Goal: Task Accomplishment & Management: Complete application form

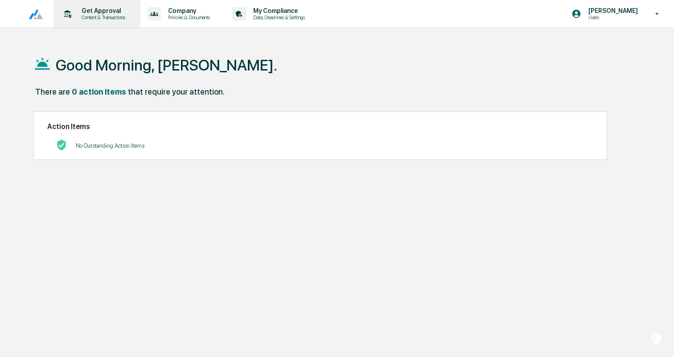
click at [86, 19] on p "Content & Transactions" at bounding box center [101, 17] width 55 height 6
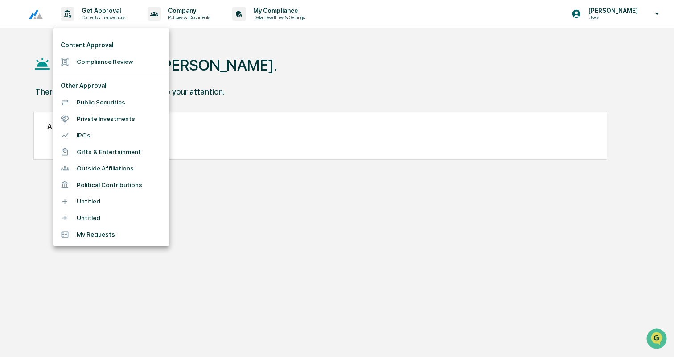
click at [86, 59] on li "Compliance Review" at bounding box center [112, 62] width 116 height 17
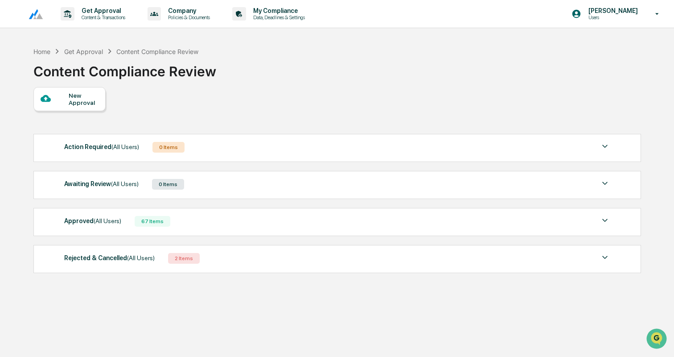
click at [52, 94] on div at bounding box center [55, 98] width 28 height 11
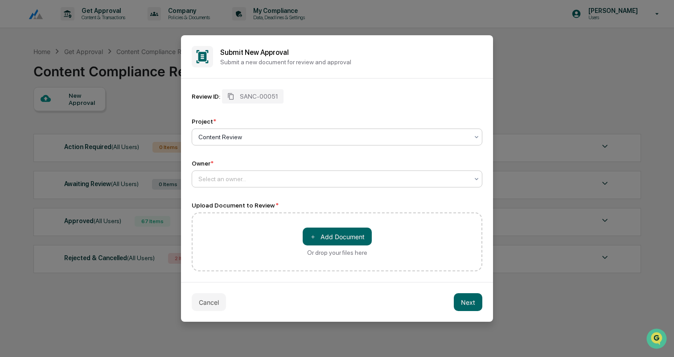
click at [288, 182] on div at bounding box center [333, 178] width 270 height 9
click at [260, 152] on div "Review ID: SANC-00051 Project * Content Review Owner * Select an owner..." at bounding box center [337, 138] width 291 height 98
click at [248, 169] on div "Owner * Select an owner..." at bounding box center [337, 174] width 291 height 28
click at [248, 177] on div at bounding box center [333, 178] width 270 height 9
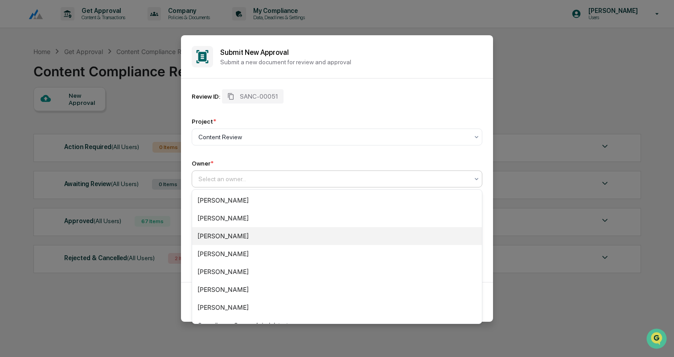
click at [235, 235] on div "[PERSON_NAME]" at bounding box center [337, 236] width 290 height 18
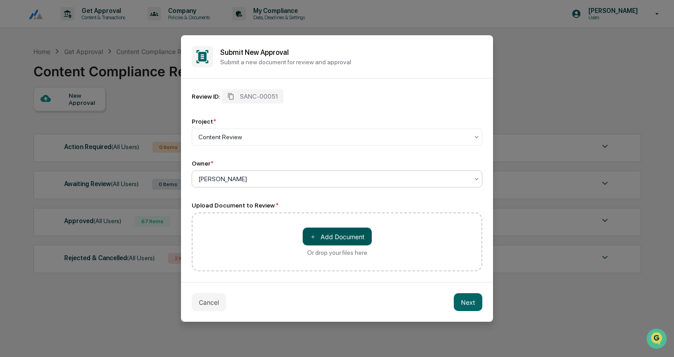
click at [351, 233] on button "＋ Add Document" at bounding box center [337, 236] width 69 height 18
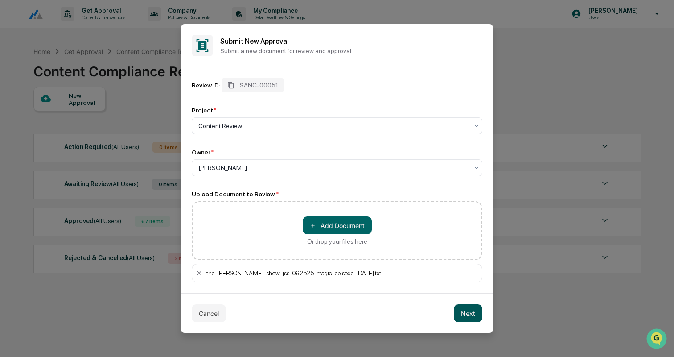
click at [472, 314] on button "Next" at bounding box center [468, 313] width 29 height 18
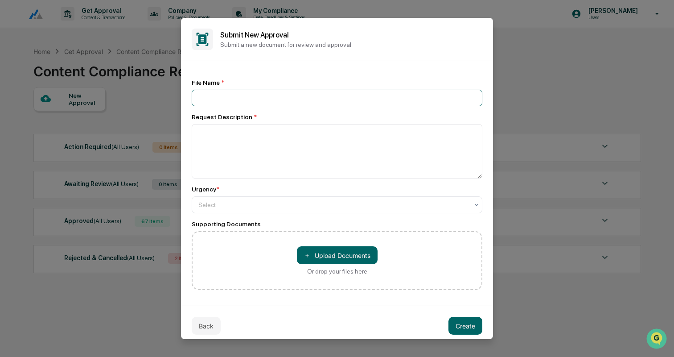
click at [268, 100] on input at bounding box center [337, 98] width 291 height 17
type input "**********"
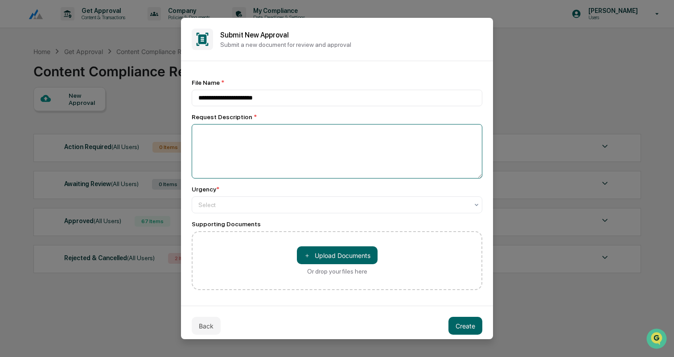
click at [255, 143] on textarea at bounding box center [337, 151] width 291 height 54
type textarea "*"
type textarea "**********"
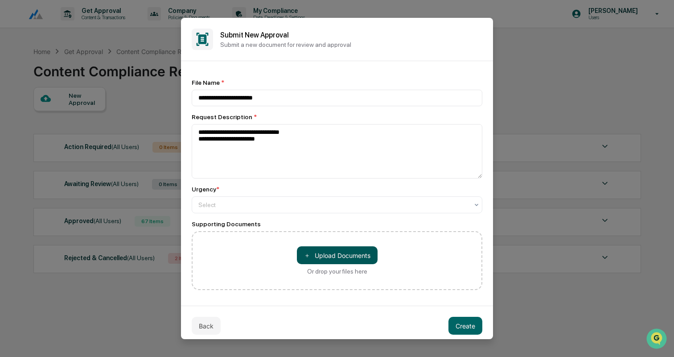
click at [343, 255] on button "＋ Upload Documents" at bounding box center [337, 255] width 81 height 18
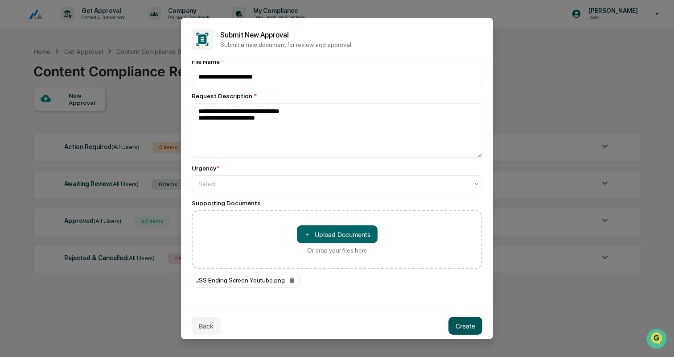
click at [468, 328] on button "Create" at bounding box center [466, 326] width 34 height 18
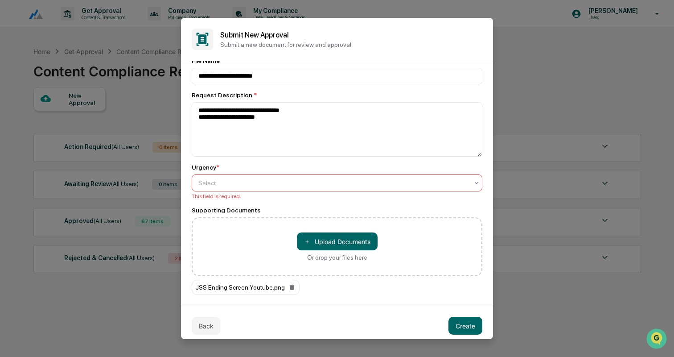
click at [229, 178] on div "Select" at bounding box center [333, 183] width 279 height 12
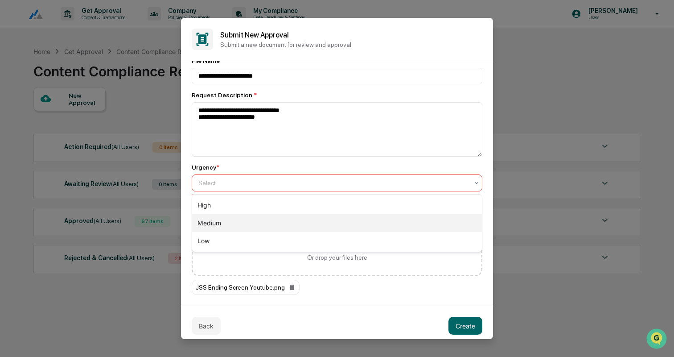
click at [219, 220] on div "Medium" at bounding box center [337, 223] width 290 height 18
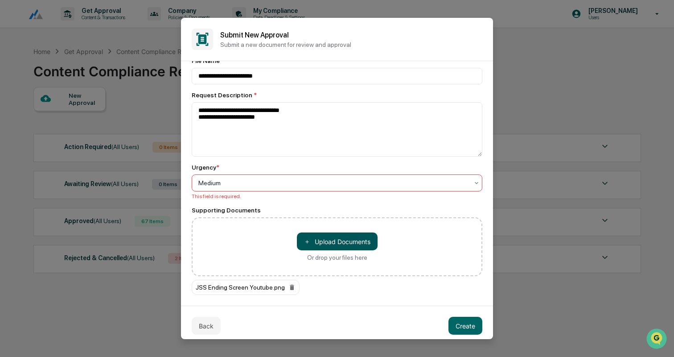
click at [351, 239] on button "＋ Upload Documents" at bounding box center [337, 241] width 81 height 18
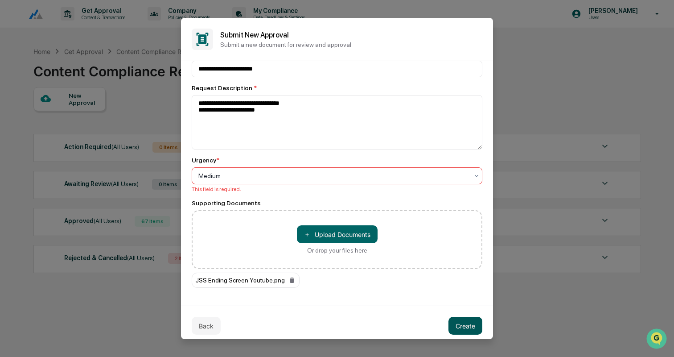
click at [462, 327] on button "Create" at bounding box center [466, 326] width 34 height 18
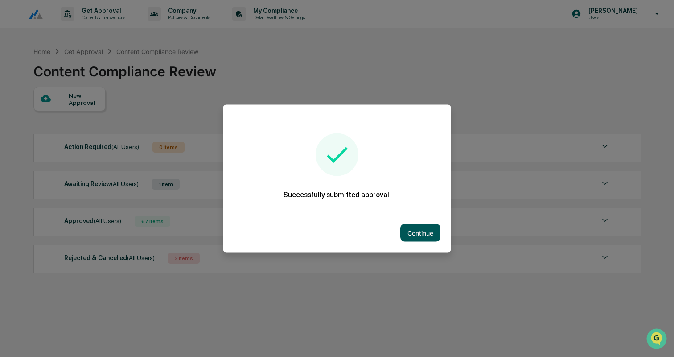
click at [425, 229] on button "Continue" at bounding box center [420, 233] width 40 height 18
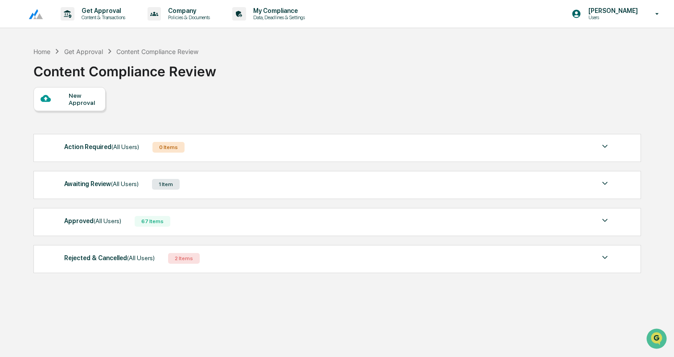
click at [216, 184] on div "Awaiting Review (All Users) 1 Item" at bounding box center [337, 184] width 546 height 12
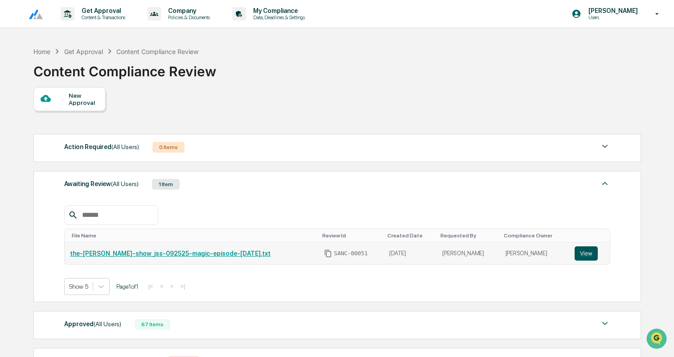
click at [590, 254] on button "View" at bounding box center [586, 253] width 23 height 14
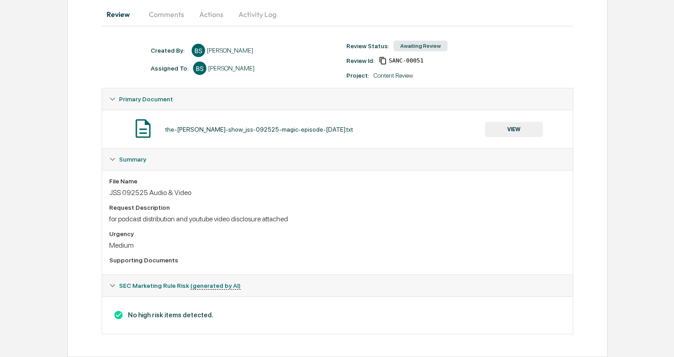
scroll to position [113, 0]
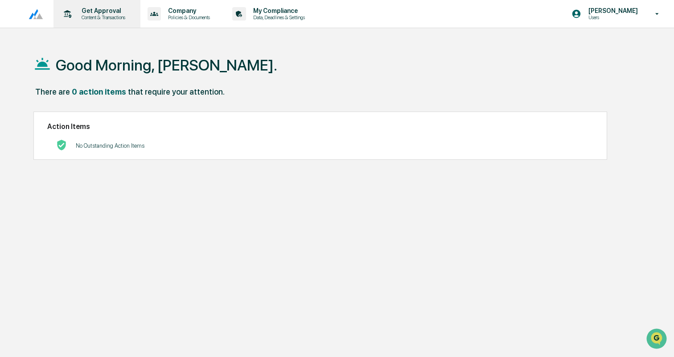
click at [108, 7] on p "Get Approval" at bounding box center [101, 10] width 55 height 7
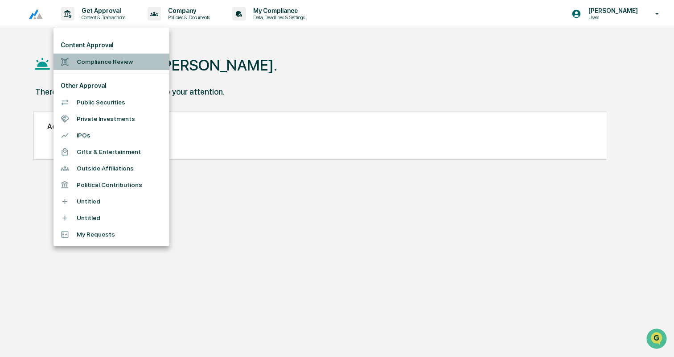
click at [106, 62] on li "Compliance Review" at bounding box center [112, 62] width 116 height 17
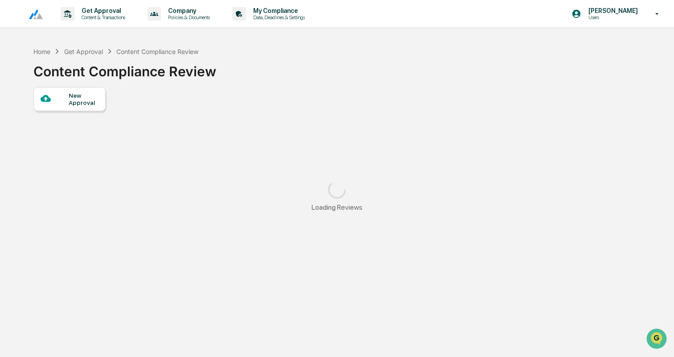
click at [87, 97] on div "New Approval" at bounding box center [84, 99] width 30 height 14
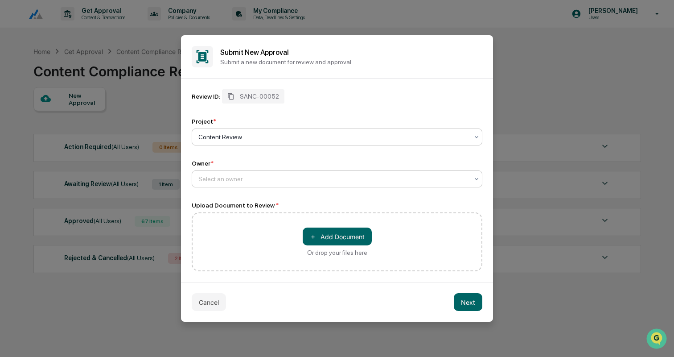
click at [240, 180] on div at bounding box center [333, 178] width 270 height 9
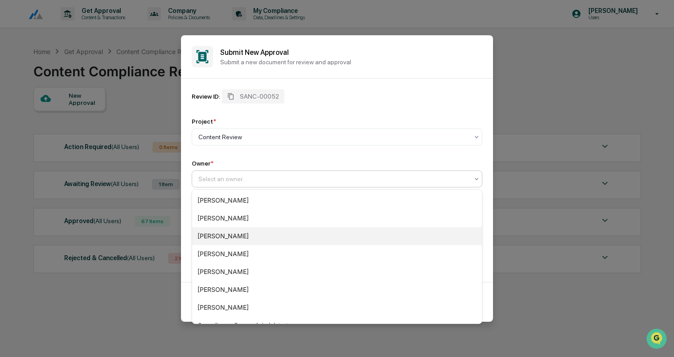
click at [225, 235] on div "[PERSON_NAME]" at bounding box center [337, 236] width 290 height 18
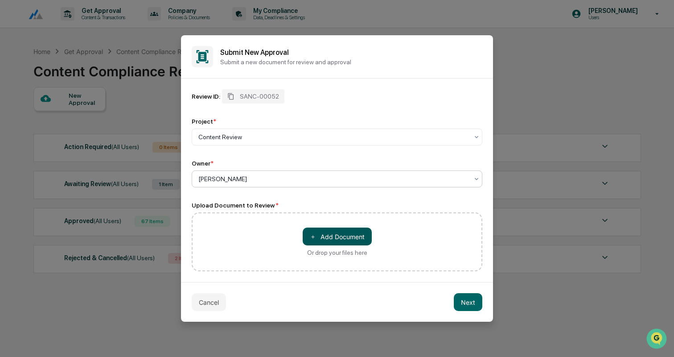
click at [348, 231] on button "＋ Add Document" at bounding box center [337, 236] width 69 height 18
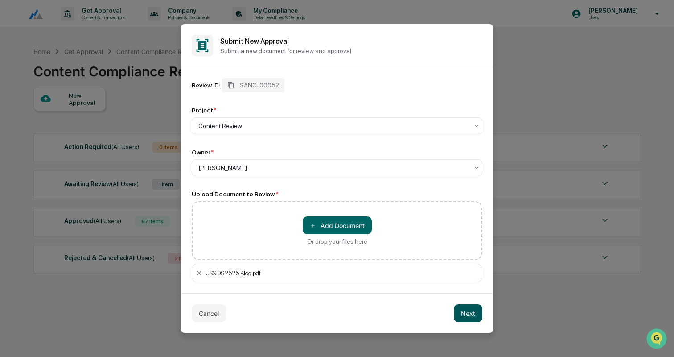
click at [471, 312] on button "Next" at bounding box center [468, 313] width 29 height 18
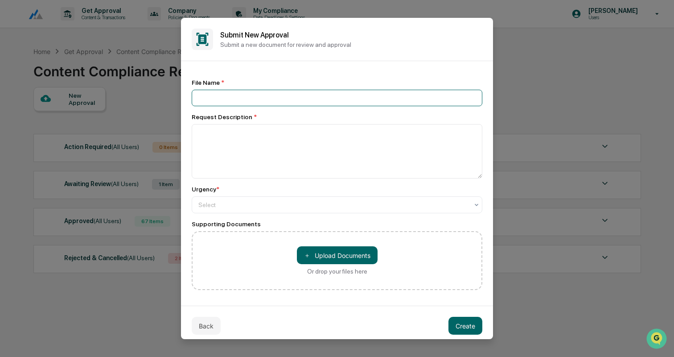
click at [227, 95] on input at bounding box center [337, 98] width 291 height 17
type input "**********"
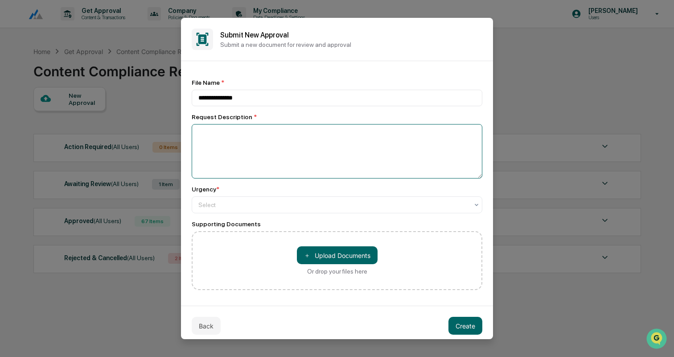
click at [234, 153] on textarea at bounding box center [337, 151] width 291 height 54
type textarea "**********"
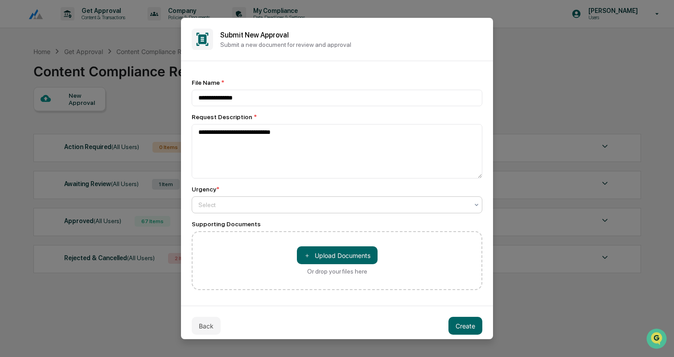
click at [238, 201] on div at bounding box center [333, 204] width 270 height 9
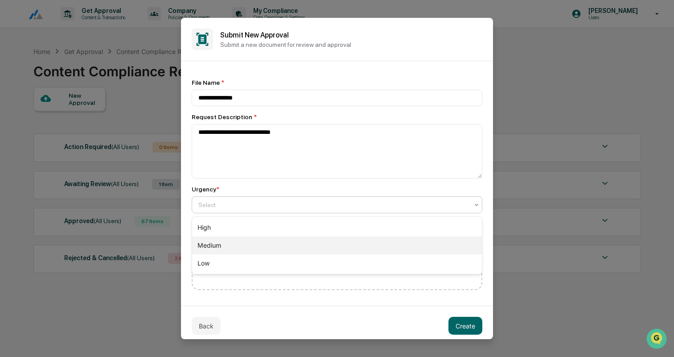
click at [225, 243] on div "Medium" at bounding box center [337, 245] width 290 height 18
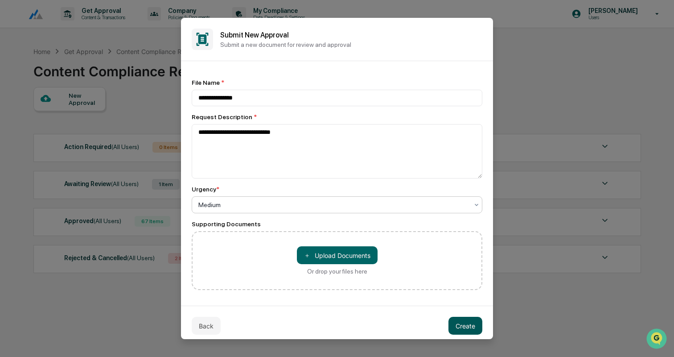
click at [475, 325] on button "Create" at bounding box center [466, 326] width 34 height 18
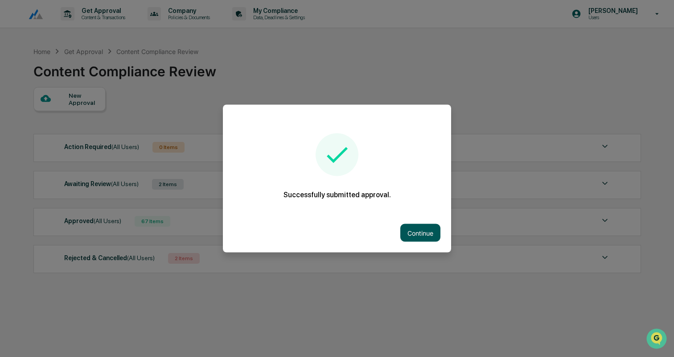
click at [432, 228] on button "Continue" at bounding box center [420, 233] width 40 height 18
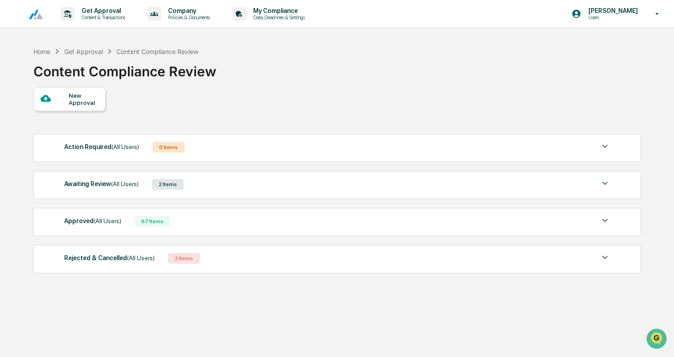
click at [275, 175] on div "Awaiting Review (All Users) 2 Items File Name Review Id Created Date Requested …" at bounding box center [337, 185] width 608 height 28
click at [241, 180] on div "Awaiting Review (All Users) 2 Items" at bounding box center [337, 184] width 546 height 12
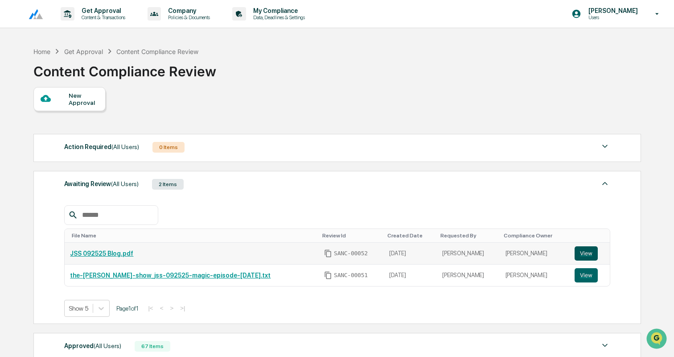
click at [594, 256] on button "View" at bounding box center [586, 253] width 23 height 14
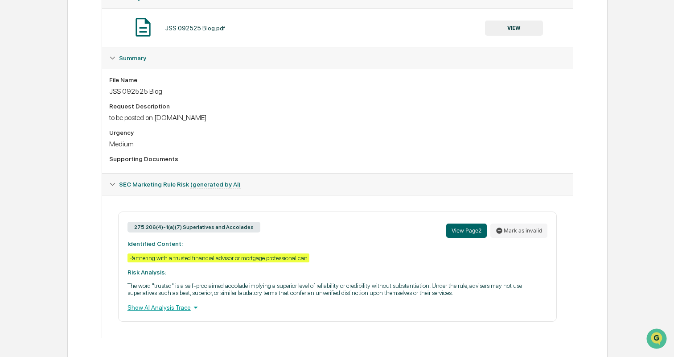
scroll to position [196, 0]
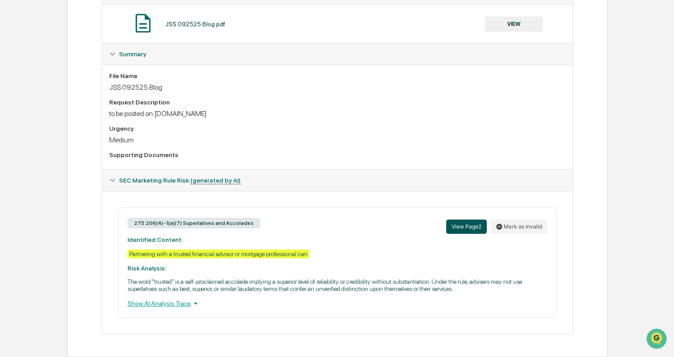
click at [458, 223] on button "View Page 2" at bounding box center [466, 226] width 41 height 14
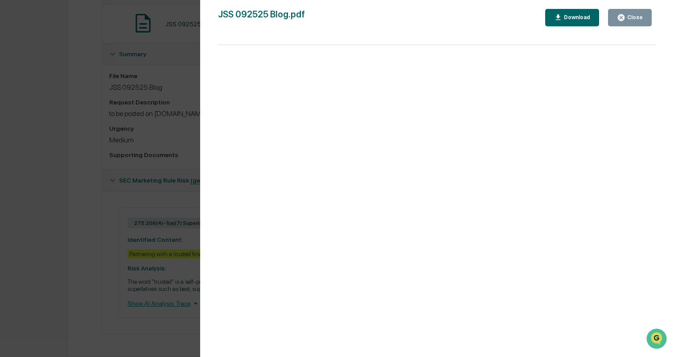
click at [101, 186] on div "Version History 09/26/2025, 04:56 PM Bailey Sanchez JSS 092525 Blog.pdf Close D…" at bounding box center [337, 178] width 674 height 357
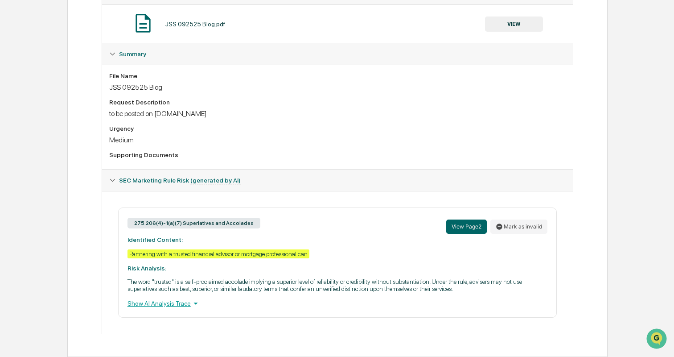
scroll to position [0, 0]
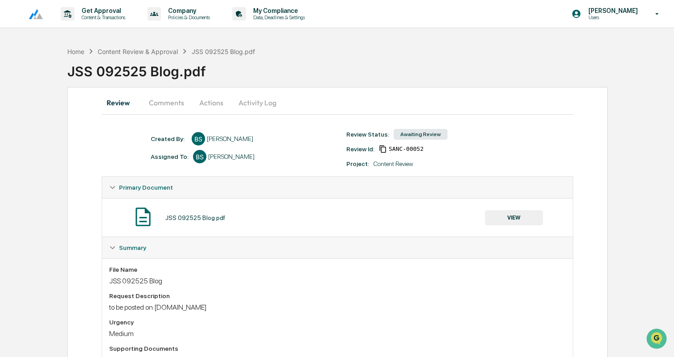
click at [256, 101] on button "Activity Log" at bounding box center [257, 102] width 52 height 21
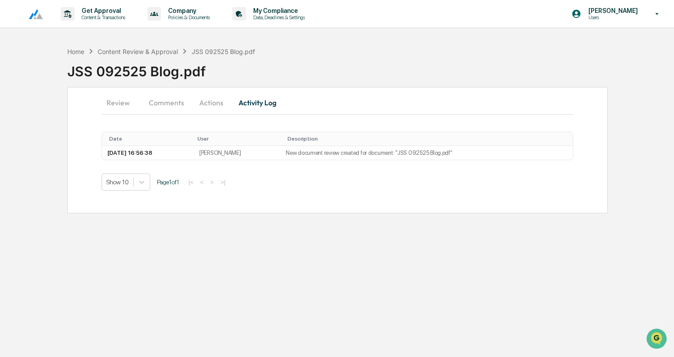
click at [215, 99] on button "Actions" at bounding box center [211, 102] width 40 height 21
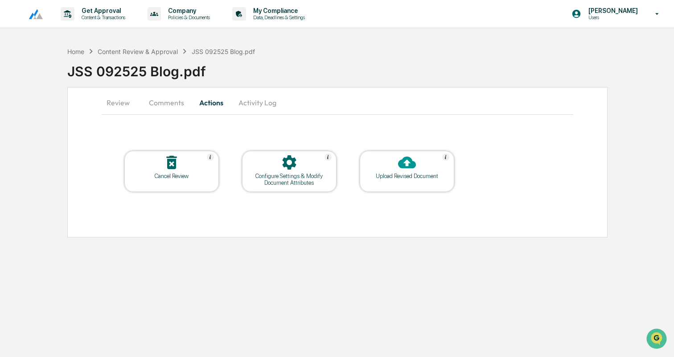
click at [399, 178] on div "Upload Revised Document" at bounding box center [407, 176] width 80 height 7
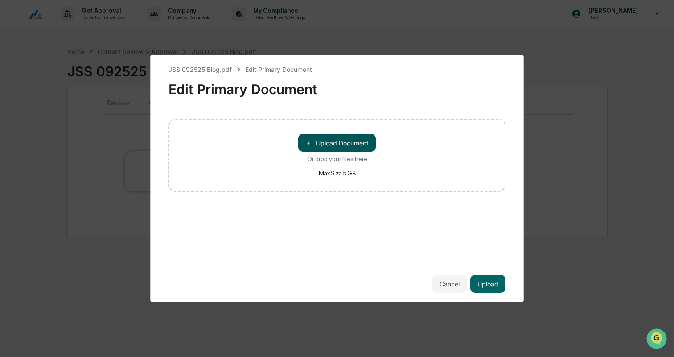
click at [330, 134] on button "＋ Upload Document" at bounding box center [337, 143] width 78 height 18
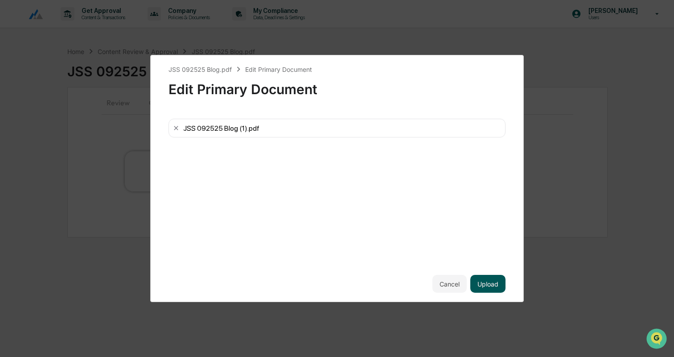
click at [489, 276] on button "Upload" at bounding box center [488, 284] width 35 height 18
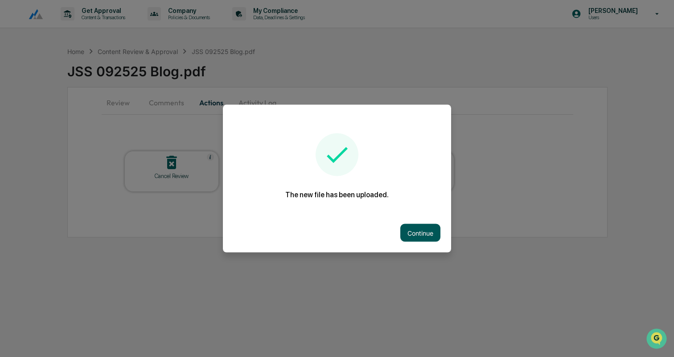
click at [426, 230] on button "Continue" at bounding box center [420, 233] width 40 height 18
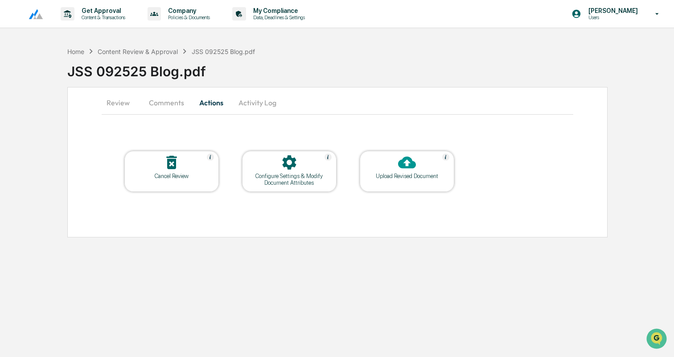
click at [112, 99] on button "Review" at bounding box center [122, 102] width 40 height 21
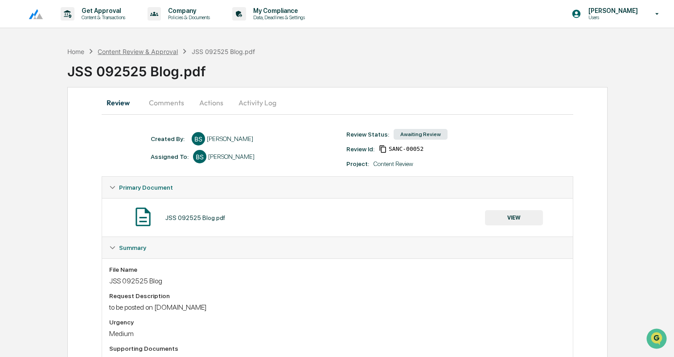
click at [133, 50] on div "Content Review & Approval" at bounding box center [138, 52] width 80 height 8
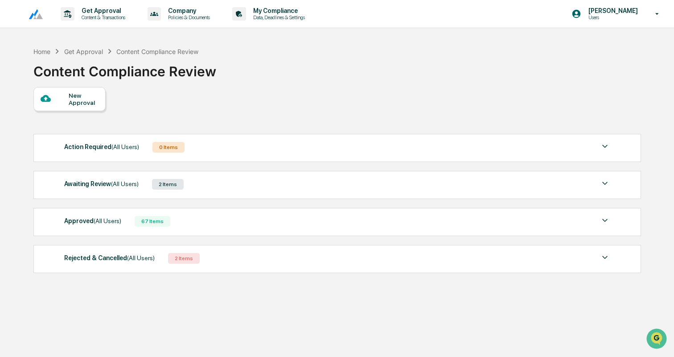
click at [91, 101] on div "New Approval" at bounding box center [84, 99] width 30 height 14
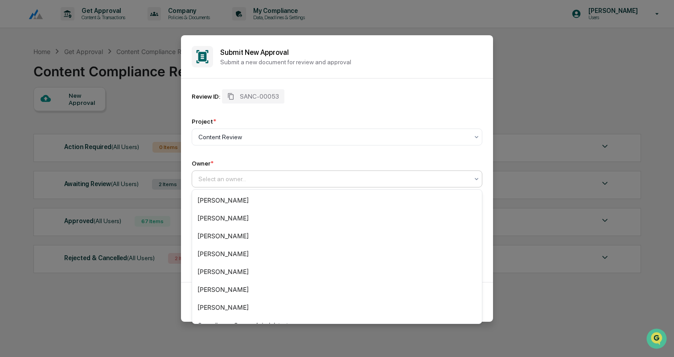
click at [259, 182] on div at bounding box center [333, 178] width 270 height 9
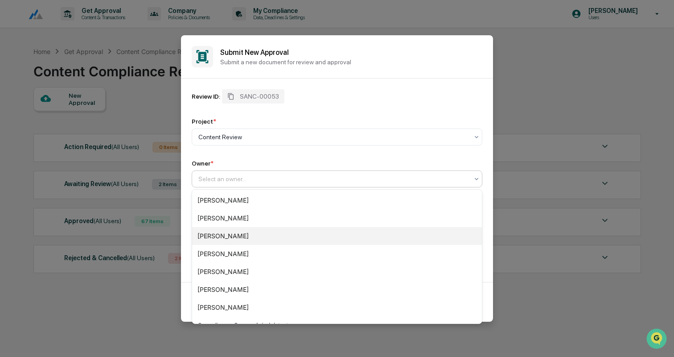
click at [244, 235] on div "[PERSON_NAME]" at bounding box center [337, 236] width 290 height 18
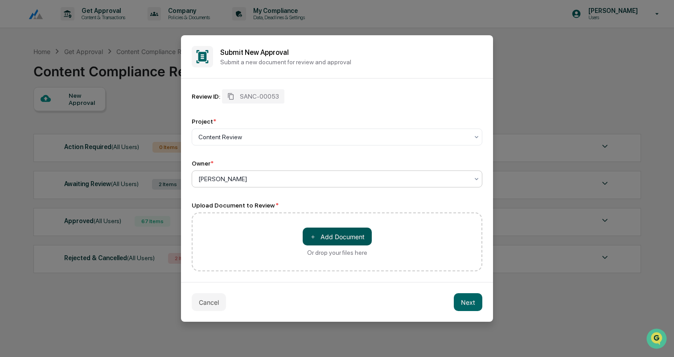
click at [330, 237] on button "＋ Add Document" at bounding box center [337, 236] width 69 height 18
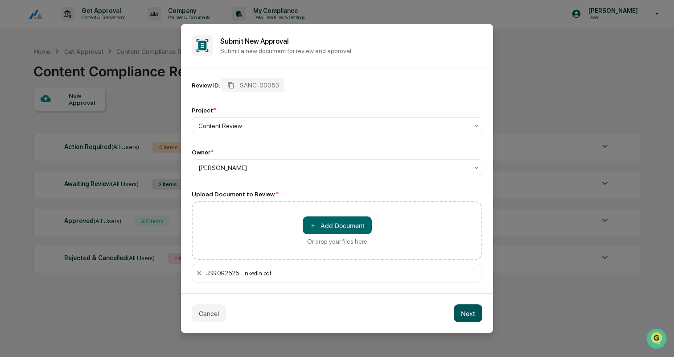
click at [479, 313] on button "Next" at bounding box center [468, 313] width 29 height 18
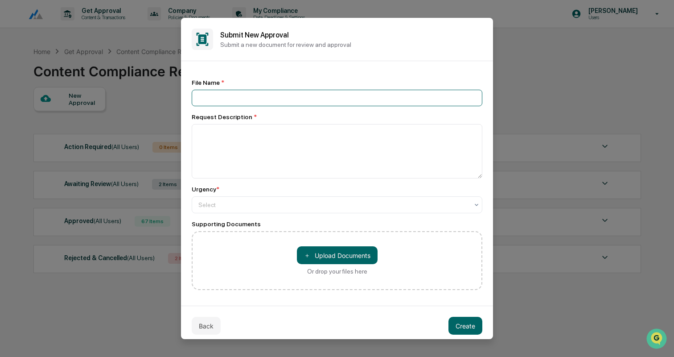
click at [286, 96] on input at bounding box center [337, 98] width 291 height 17
paste input "**********"
type input "**********"
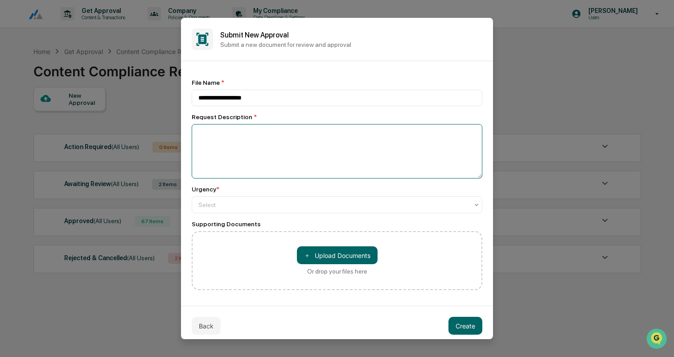
click at [305, 158] on textarea at bounding box center [337, 151] width 291 height 54
type textarea "**********"
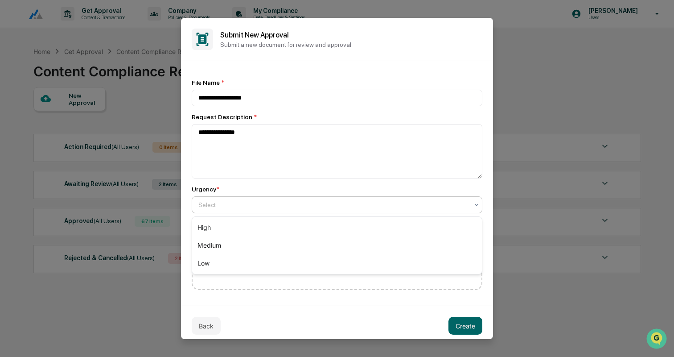
click at [277, 208] on div at bounding box center [333, 204] width 270 height 9
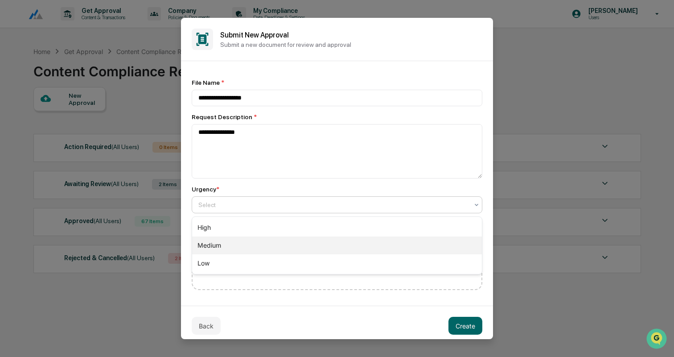
click at [257, 248] on div "Medium" at bounding box center [337, 245] width 290 height 18
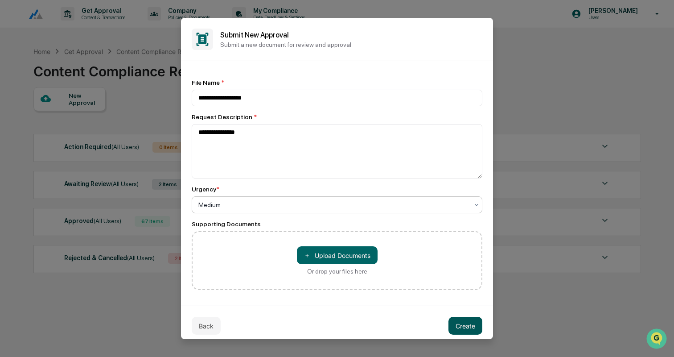
click at [472, 324] on button "Create" at bounding box center [466, 326] width 34 height 18
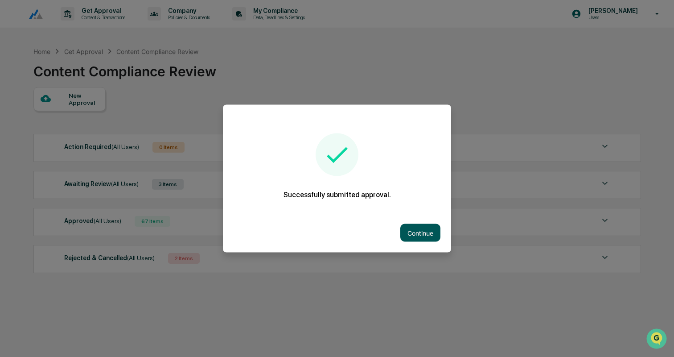
click at [409, 238] on button "Continue" at bounding box center [420, 233] width 40 height 18
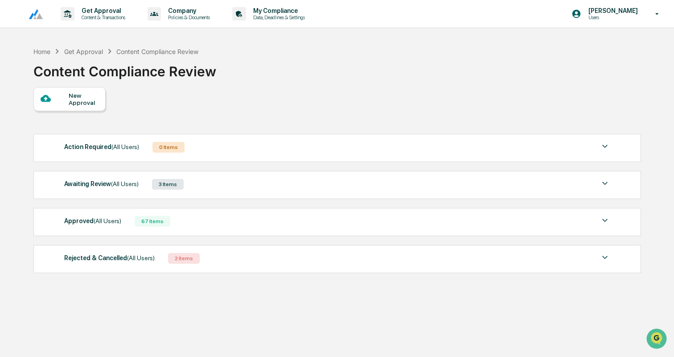
click at [356, 176] on div "Awaiting Review (All Users) 3 Items File Name Review Id Created Date Requested …" at bounding box center [337, 185] width 608 height 28
click at [349, 184] on div "Awaiting Review (All Users) 3 Items" at bounding box center [337, 184] width 546 height 12
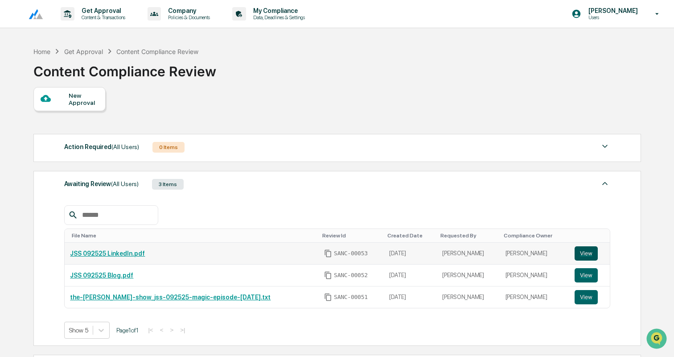
click at [590, 251] on button "View" at bounding box center [586, 253] width 23 height 14
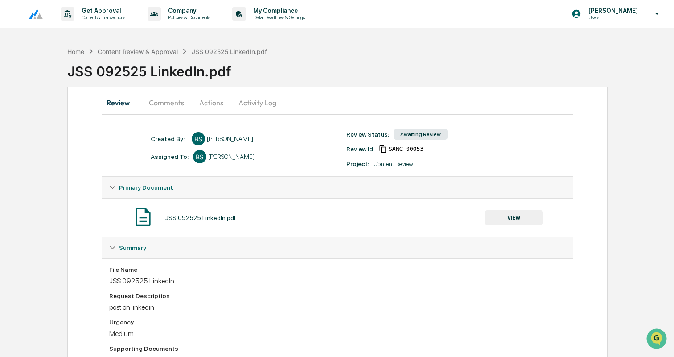
click at [215, 100] on button "Actions" at bounding box center [211, 102] width 40 height 21
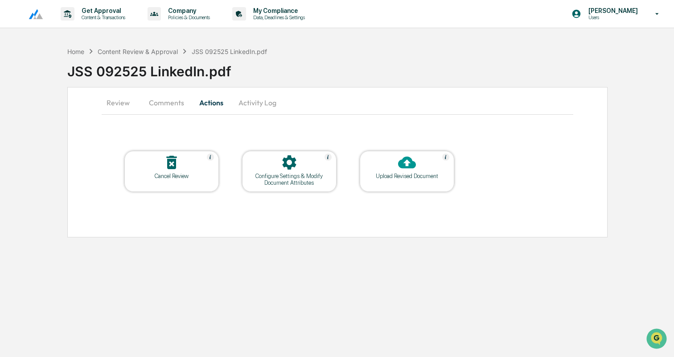
click at [382, 161] on div at bounding box center [407, 162] width 89 height 19
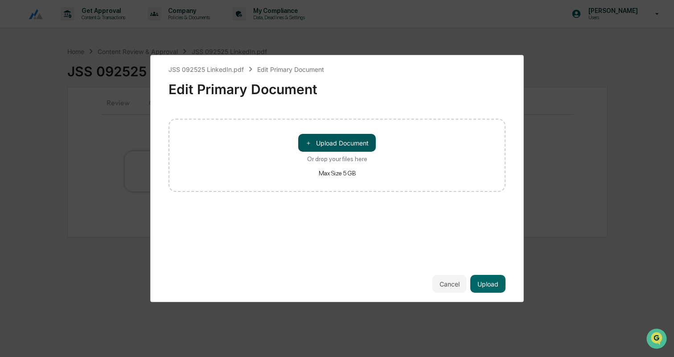
click at [336, 141] on button "＋ Upload Document" at bounding box center [337, 143] width 78 height 18
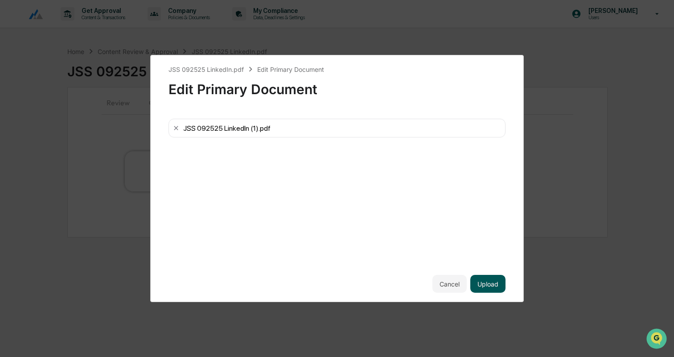
click at [493, 281] on button "Upload" at bounding box center [488, 284] width 35 height 18
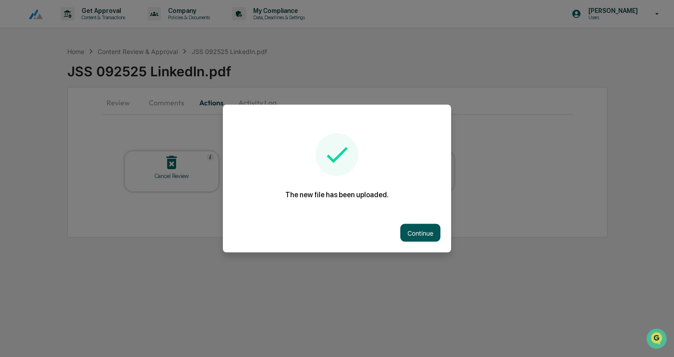
click at [421, 231] on button "Continue" at bounding box center [420, 233] width 40 height 18
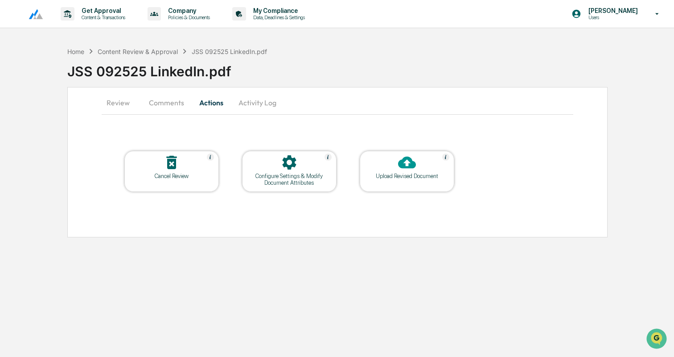
click at [264, 101] on button "Activity Log" at bounding box center [257, 102] width 52 height 21
